Goal: Task Accomplishment & Management: Use online tool/utility

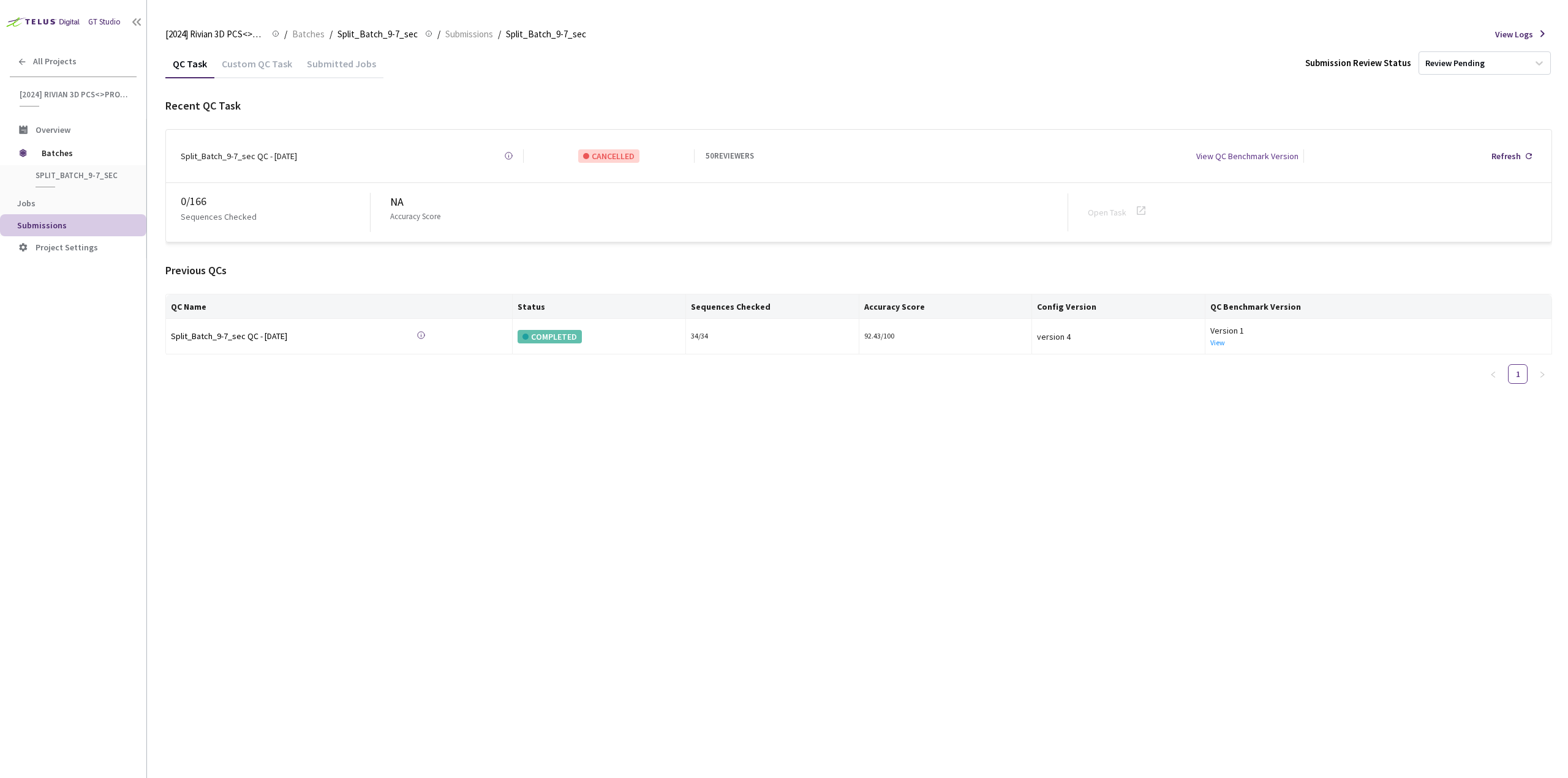
click at [273, 65] on div "Custom QC Task" at bounding box center [257, 68] width 85 height 21
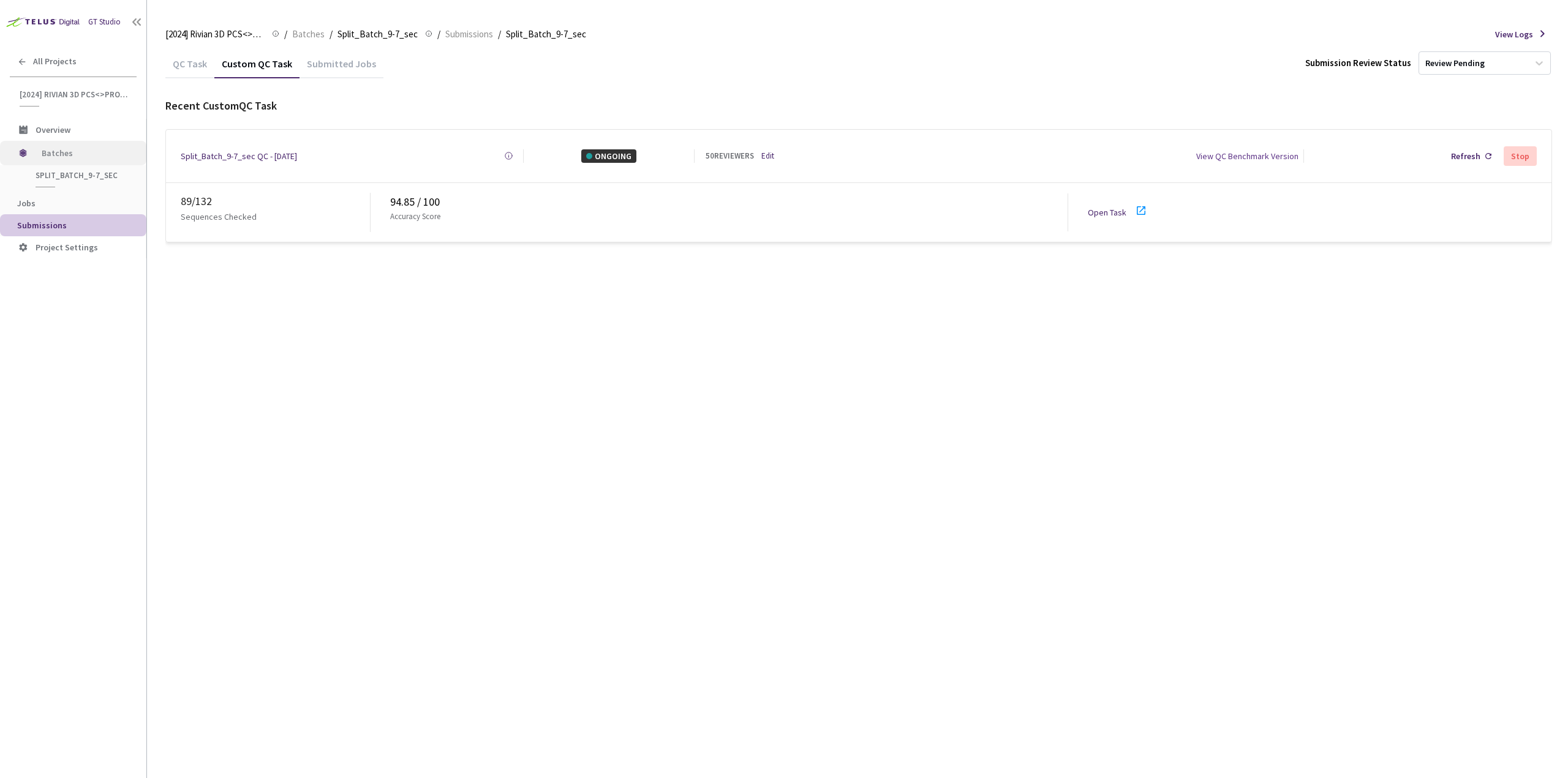
click at [93, 154] on span "Batches" at bounding box center [83, 153] width 84 height 24
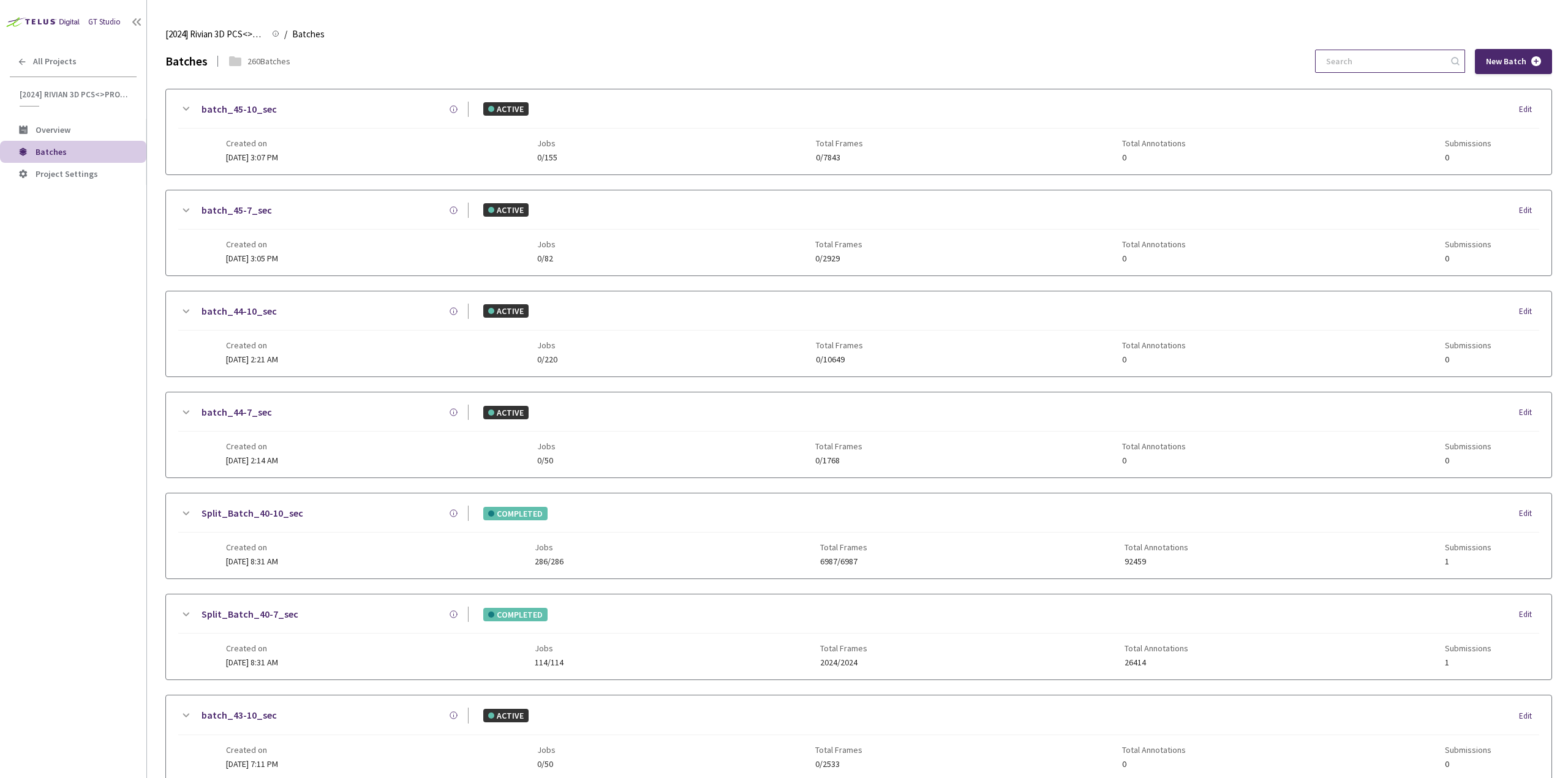
click at [1397, 64] on input at bounding box center [1383, 61] width 130 height 22
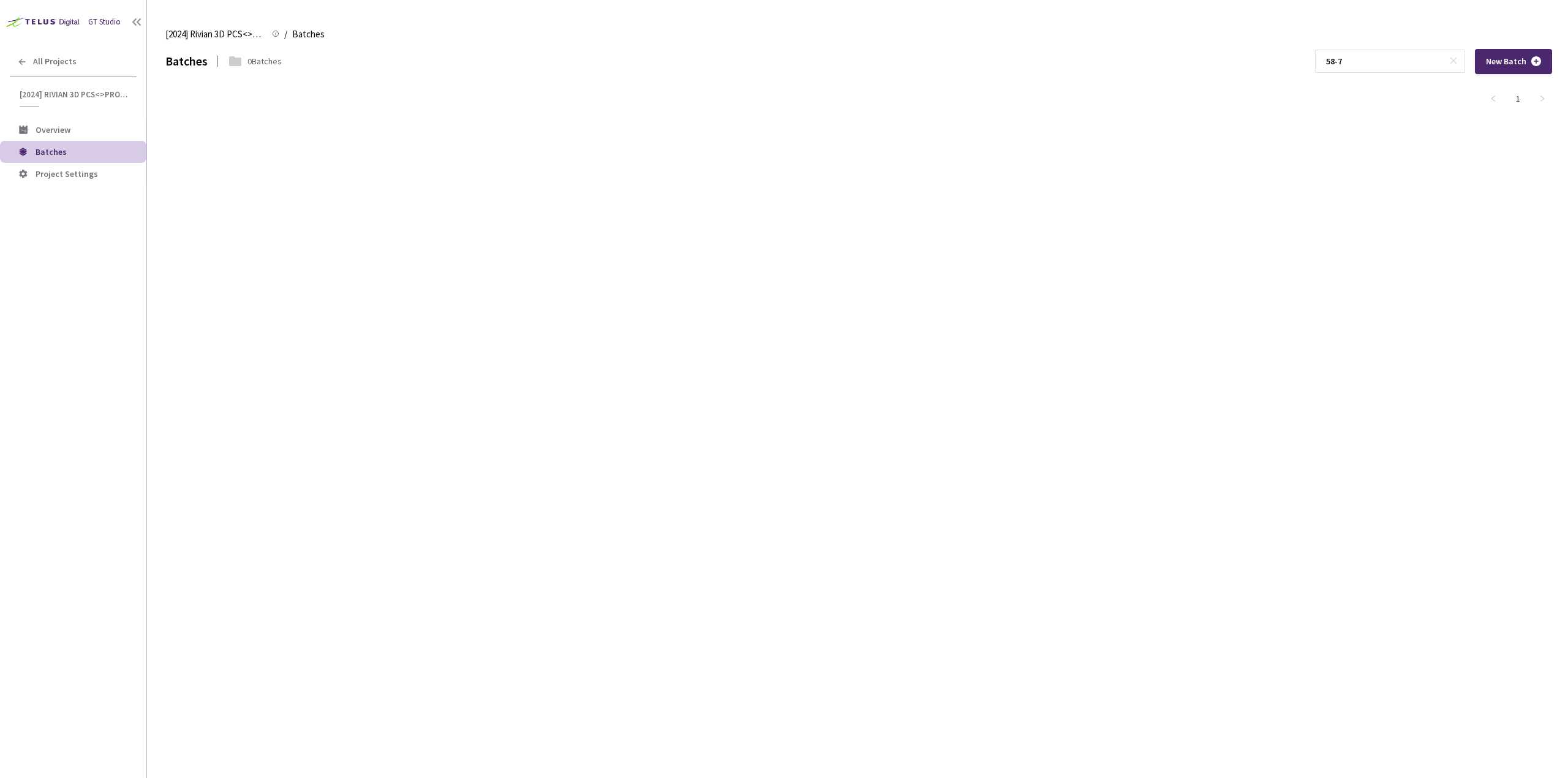
type input "58-7"
click at [103, 95] on span "[2024] Rivian 3D PCS<>Production" at bounding box center [74, 95] width 109 height 11
click at [50, 65] on span "All Projects" at bounding box center [54, 62] width 44 height 11
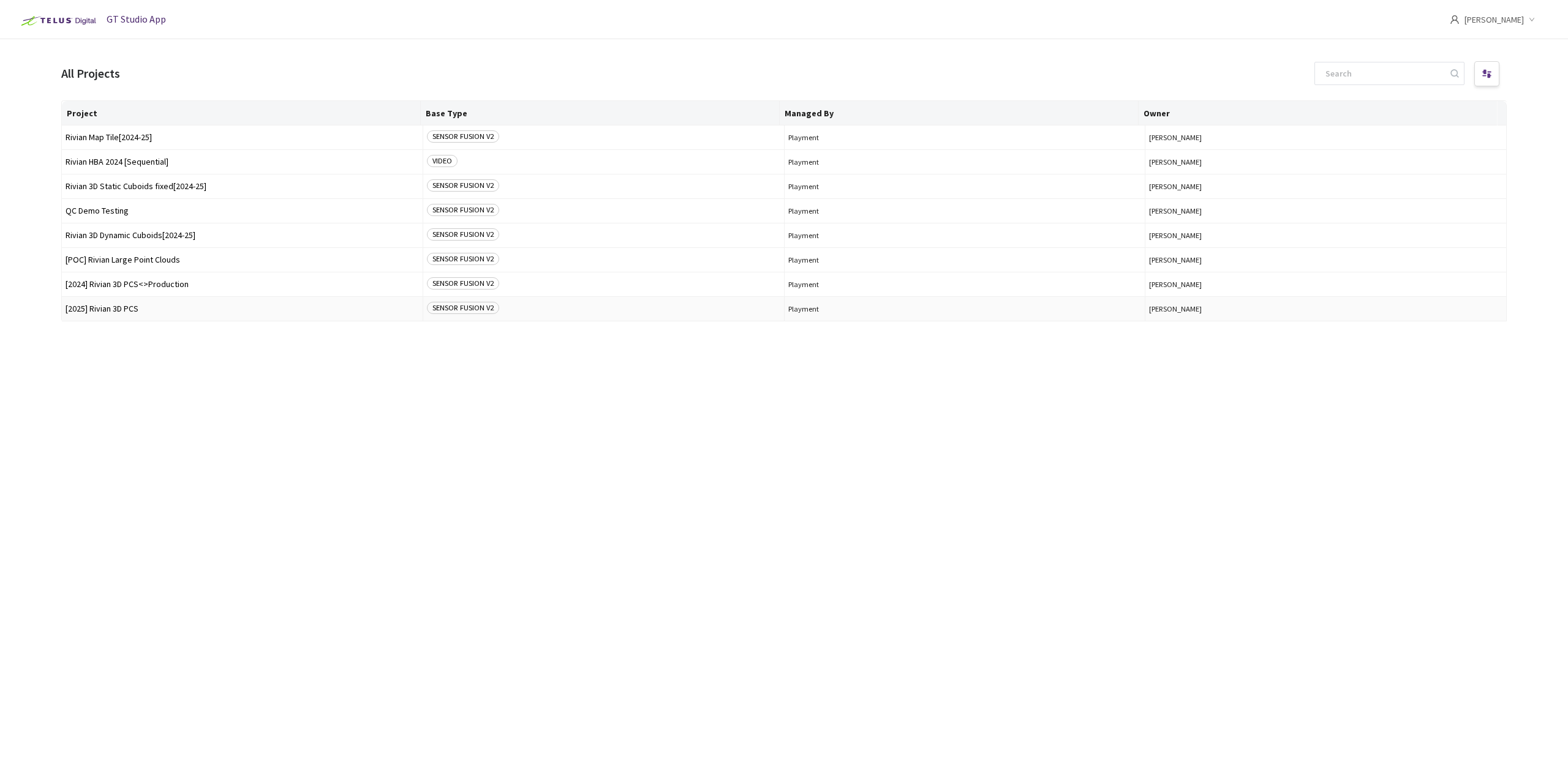
click at [170, 307] on span "[2025] Rivian 3D PCS" at bounding box center [242, 309] width 353 height 9
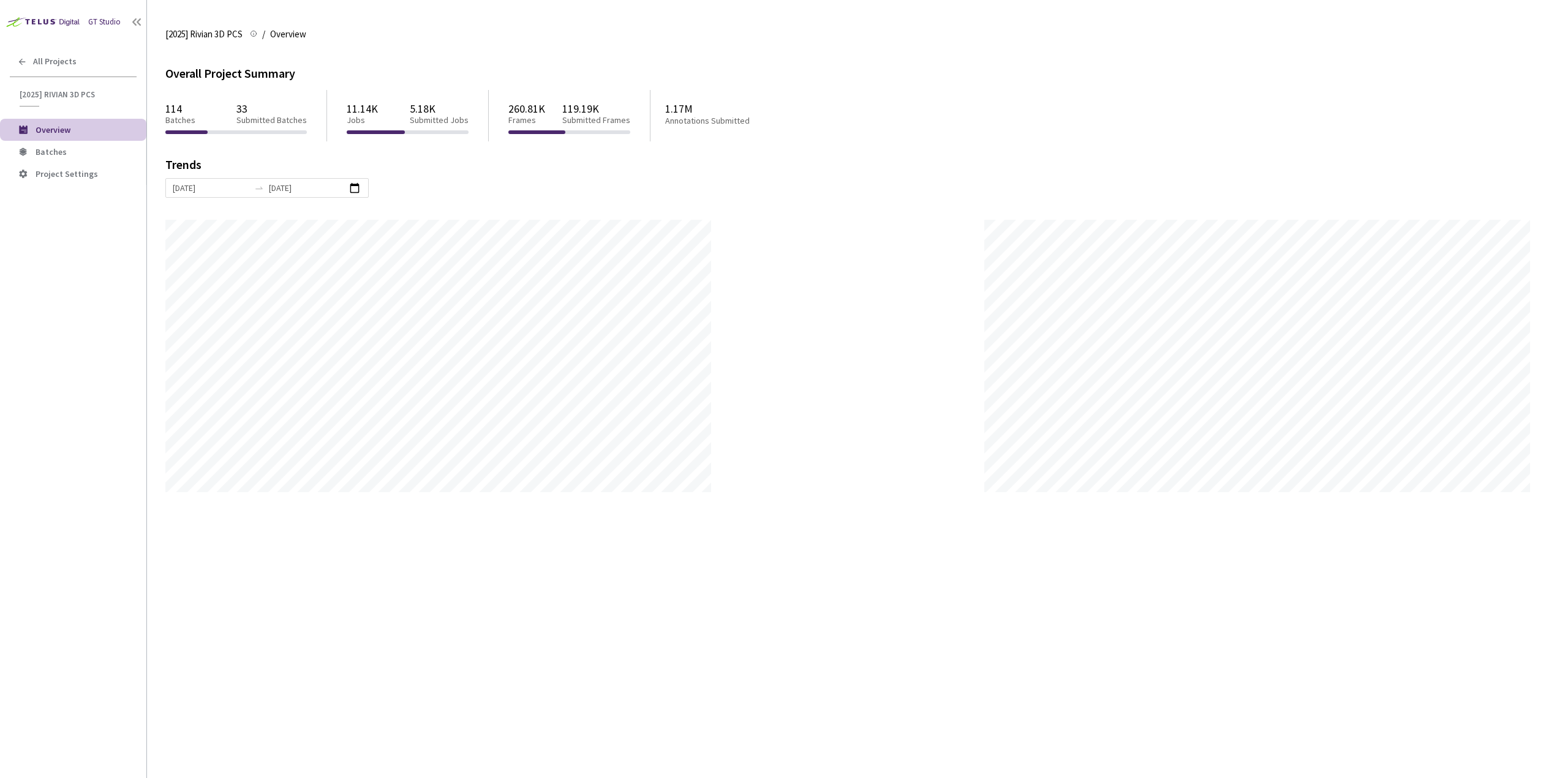
scroll to position [778, 1568]
click at [59, 150] on span "Batches" at bounding box center [51, 152] width 32 height 11
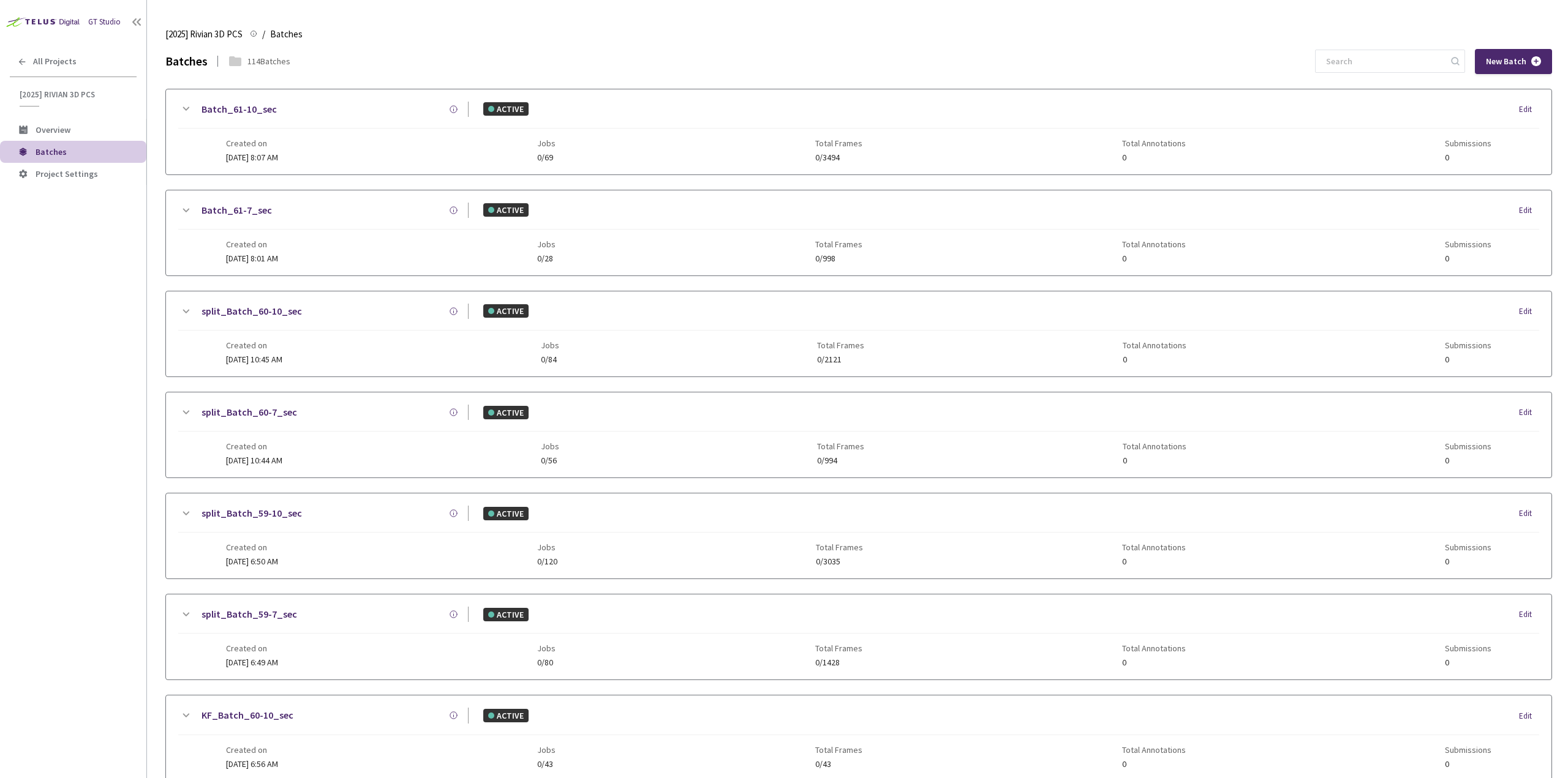
click at [1410, 40] on div "[2025] Rivian 3D PCS [2025] Rivian 3D PCS / Batches Batches" at bounding box center [858, 34] width 1387 height 30
click at [1399, 60] on input at bounding box center [1383, 61] width 130 height 22
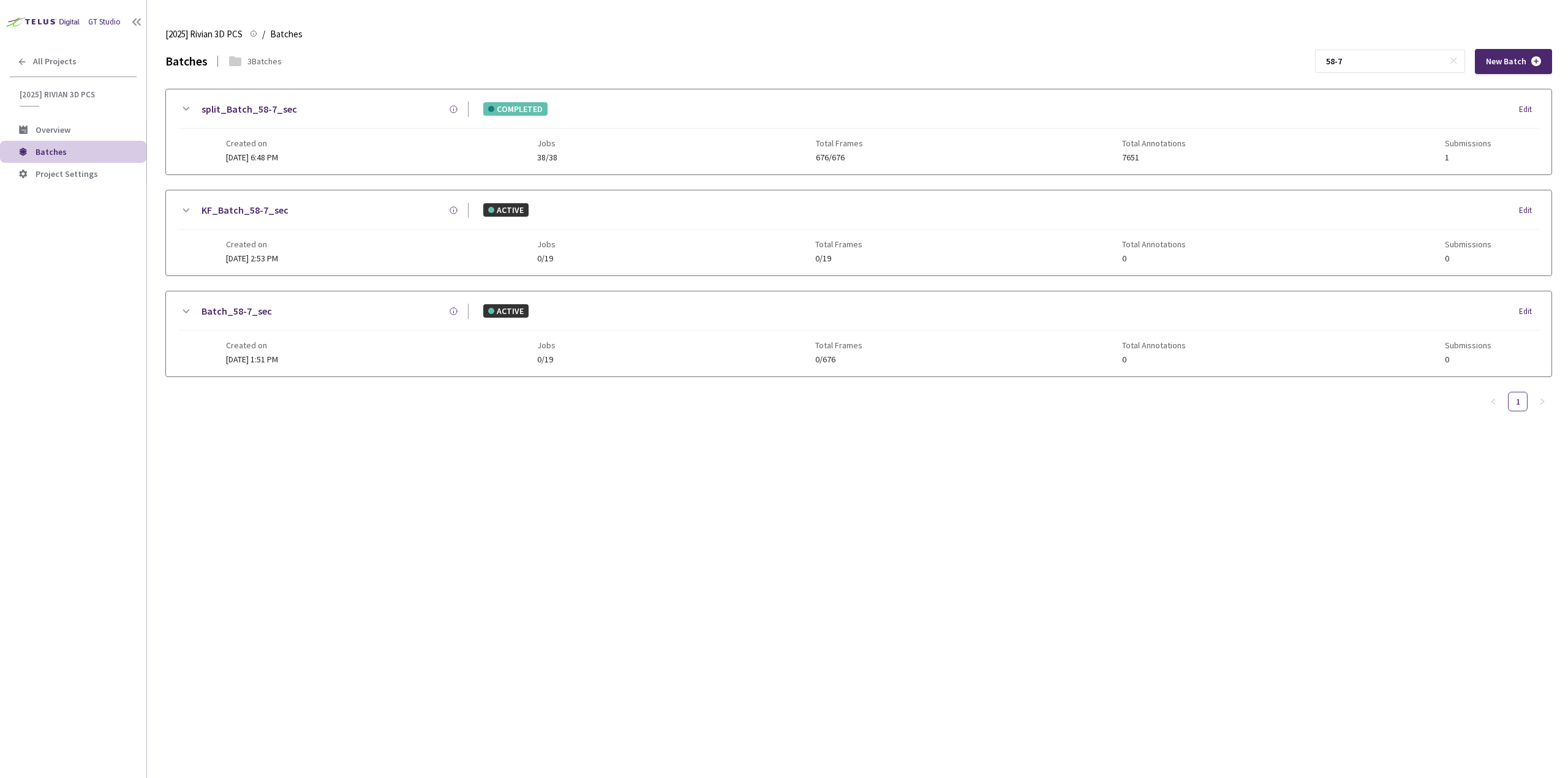
type input "58-7"
click at [268, 107] on link "split_Batch_58-7_sec" at bounding box center [249, 109] width 95 height 15
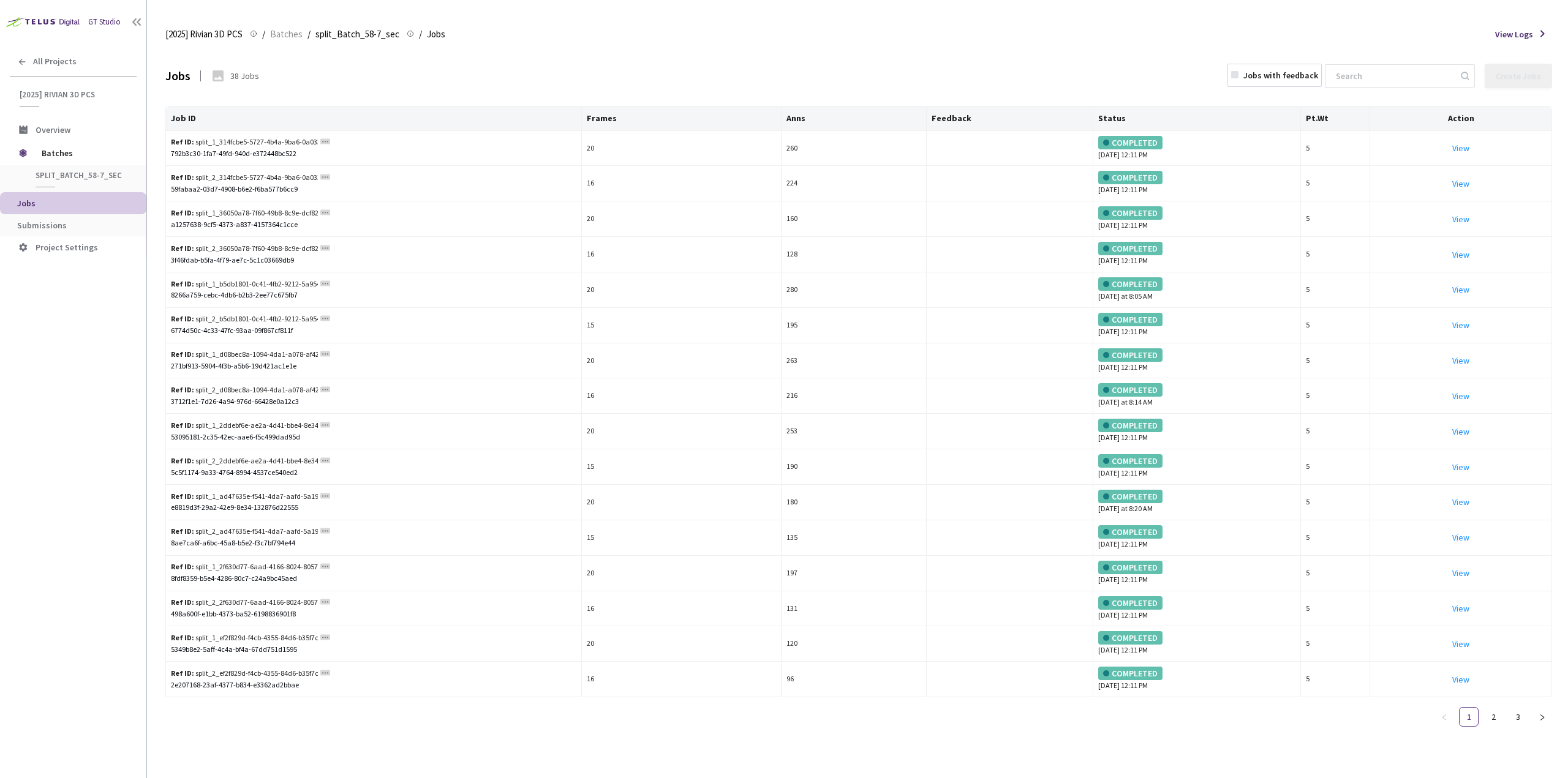
click at [79, 171] on span "split_Batch_58-7_sec" at bounding box center [81, 176] width 91 height 11
click at [79, 173] on span "split_Batch_58-7_sec" at bounding box center [81, 176] width 91 height 11
click at [60, 226] on span "Submissions" at bounding box center [42, 225] width 50 height 11
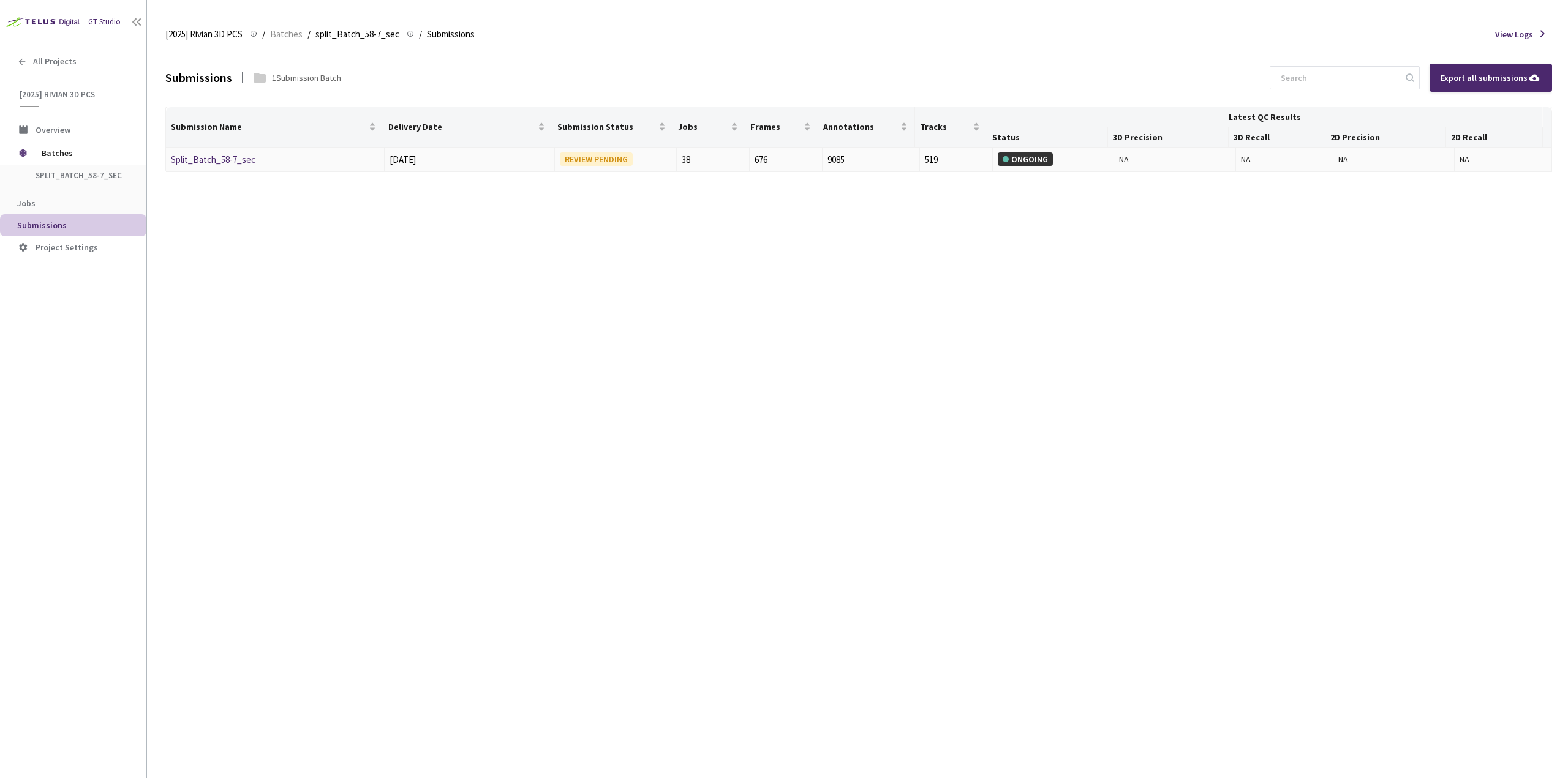
click at [203, 159] on link "Split_Batch_58-7_sec" at bounding box center [213, 159] width 85 height 11
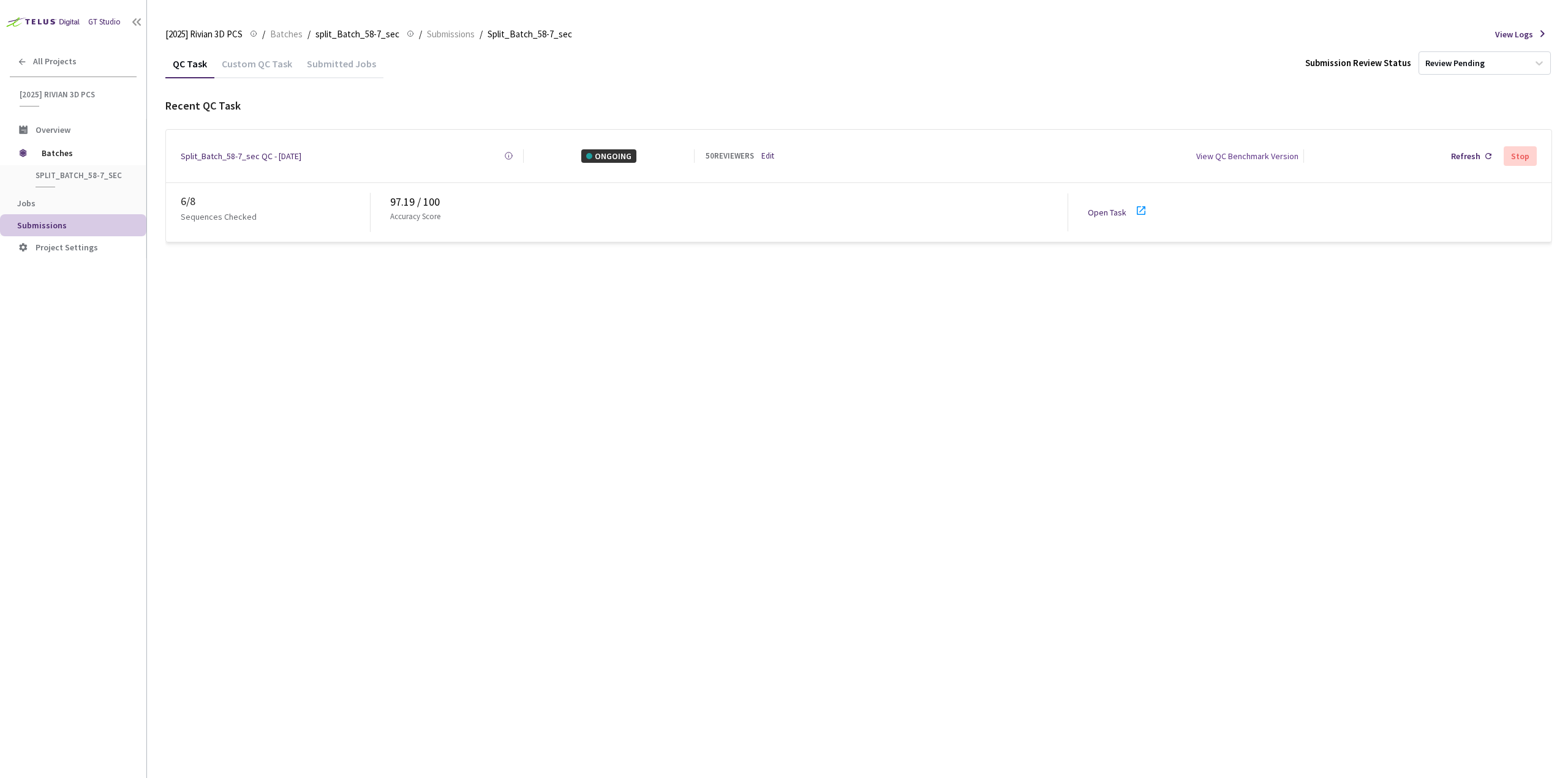
click at [236, 64] on div "Custom QC Task" at bounding box center [257, 68] width 85 height 21
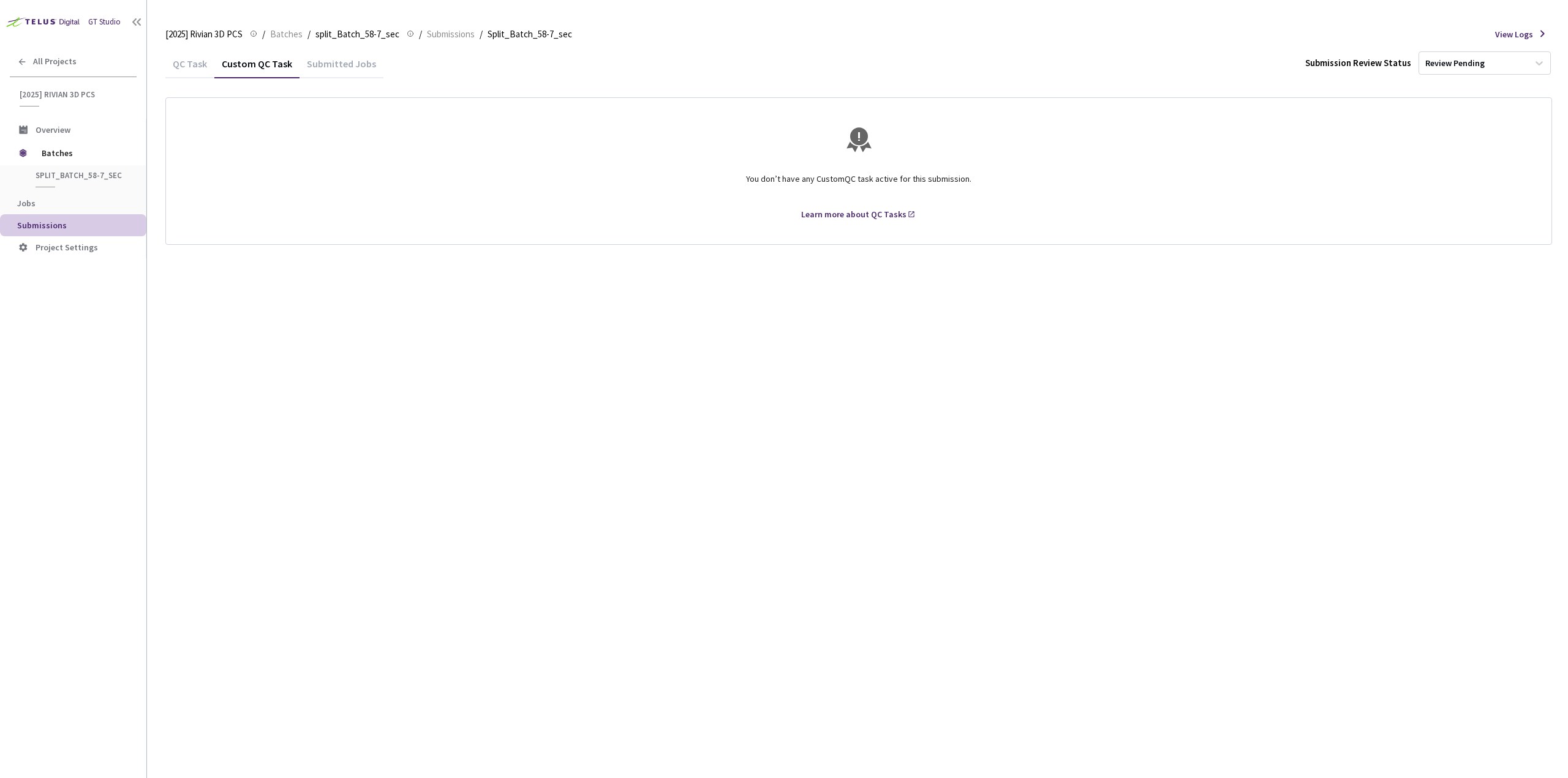
click at [185, 58] on div "QC Task" at bounding box center [189, 68] width 49 height 21
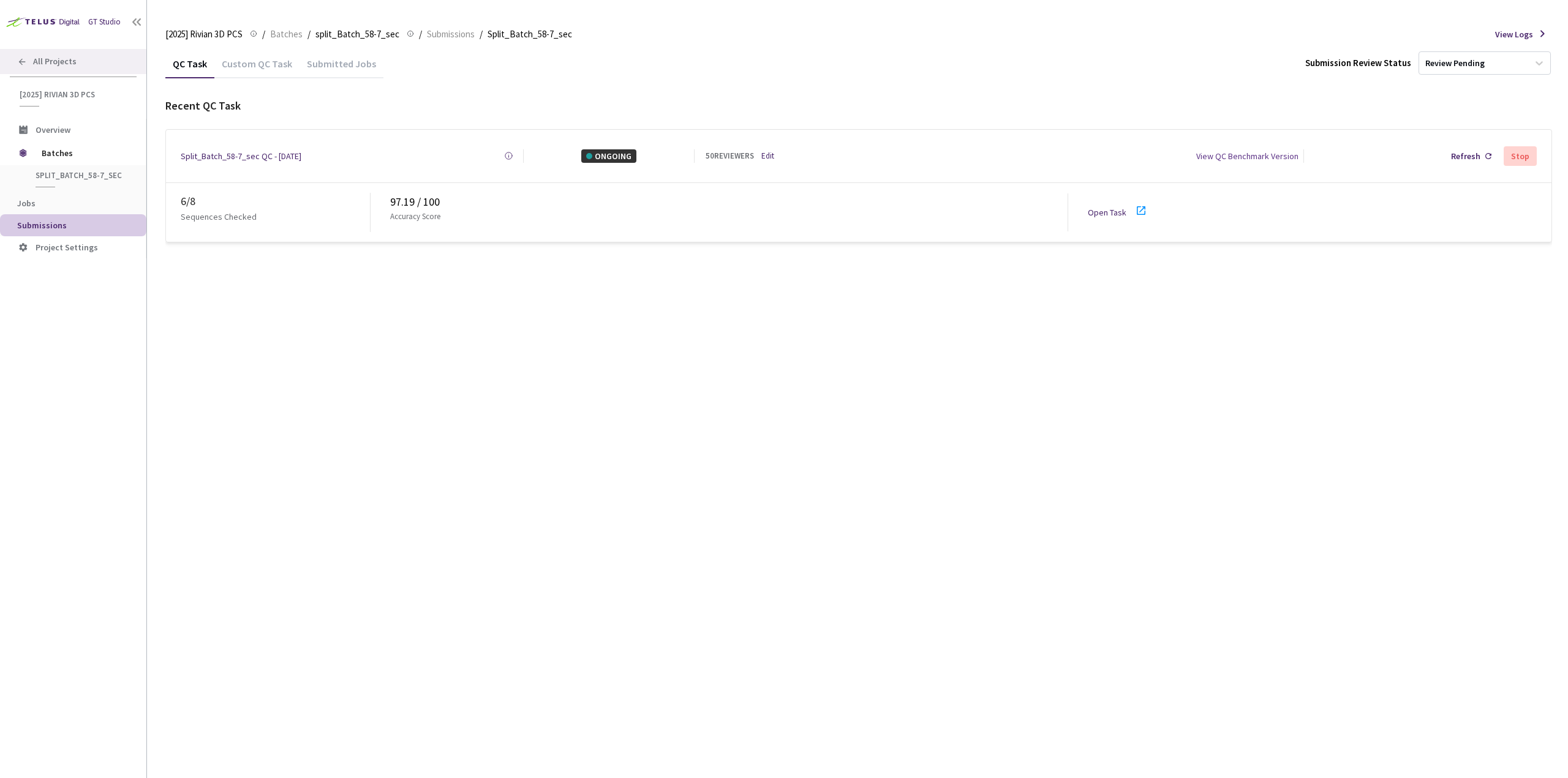
click at [82, 68] on div "All Projects" at bounding box center [73, 61] width 146 height 25
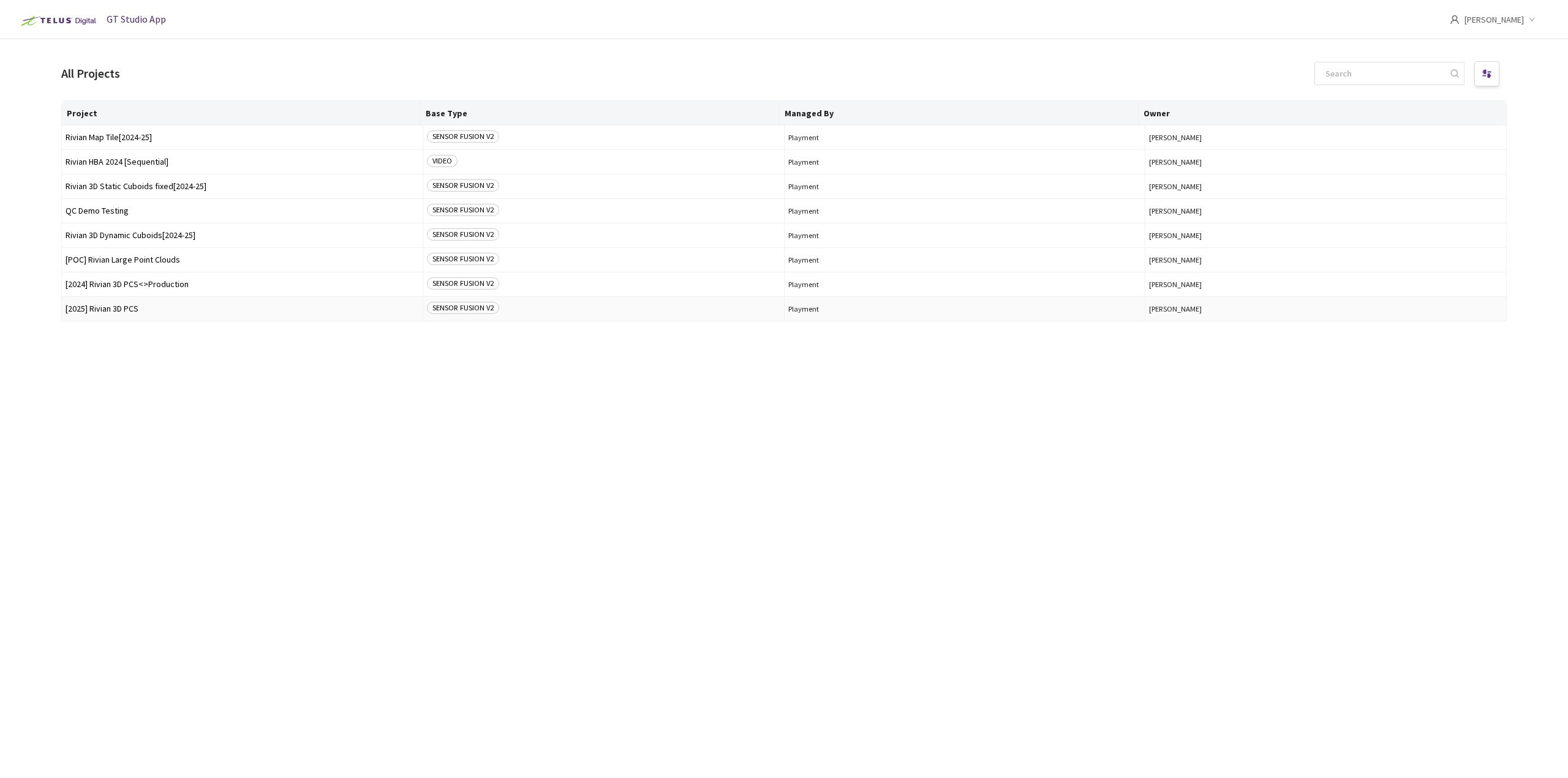
click at [173, 310] on span "[2025] Rivian 3D PCS" at bounding box center [242, 309] width 353 height 9
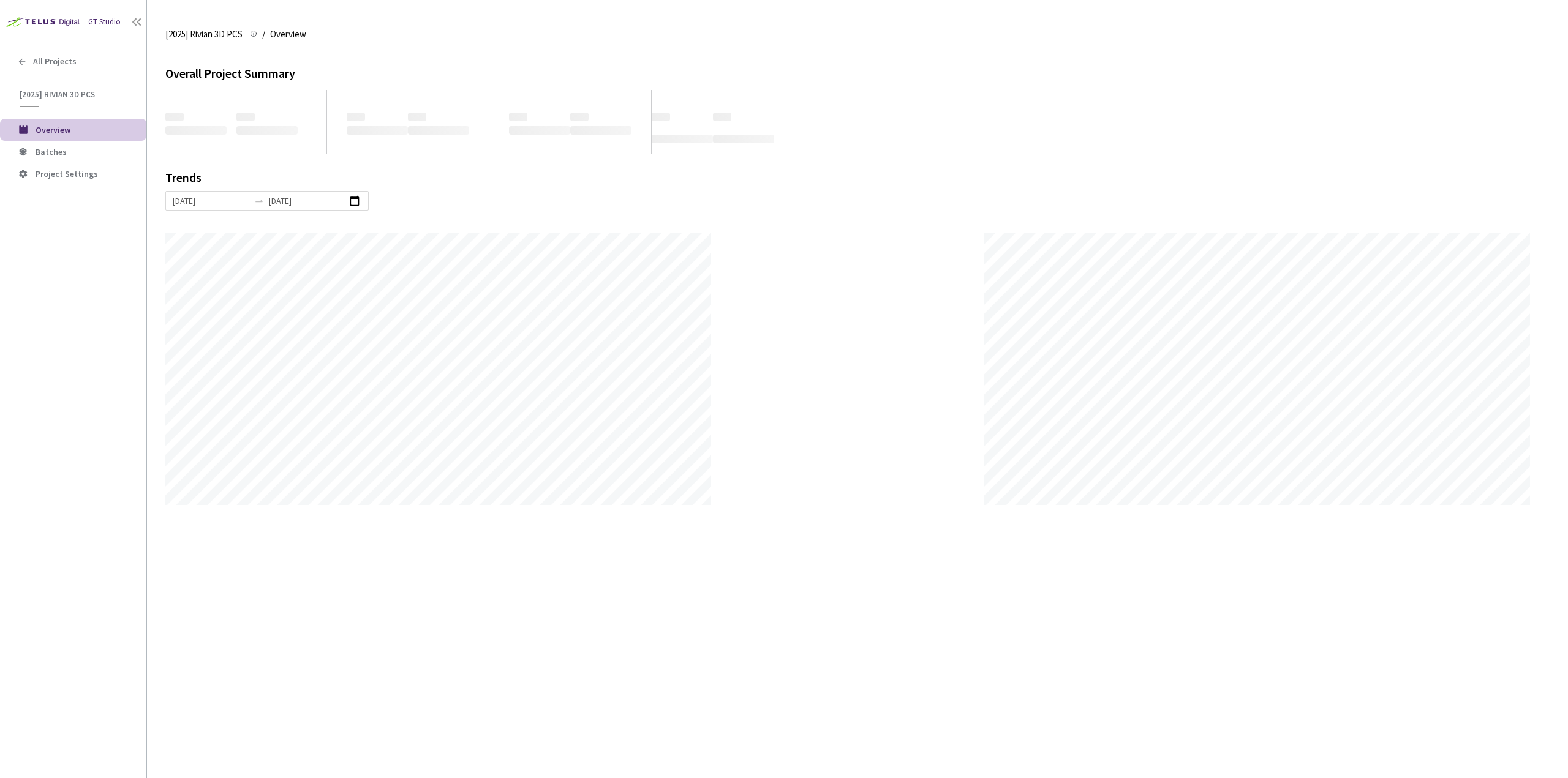
scroll to position [778, 1568]
